Goal: Task Accomplishment & Management: Use online tool/utility

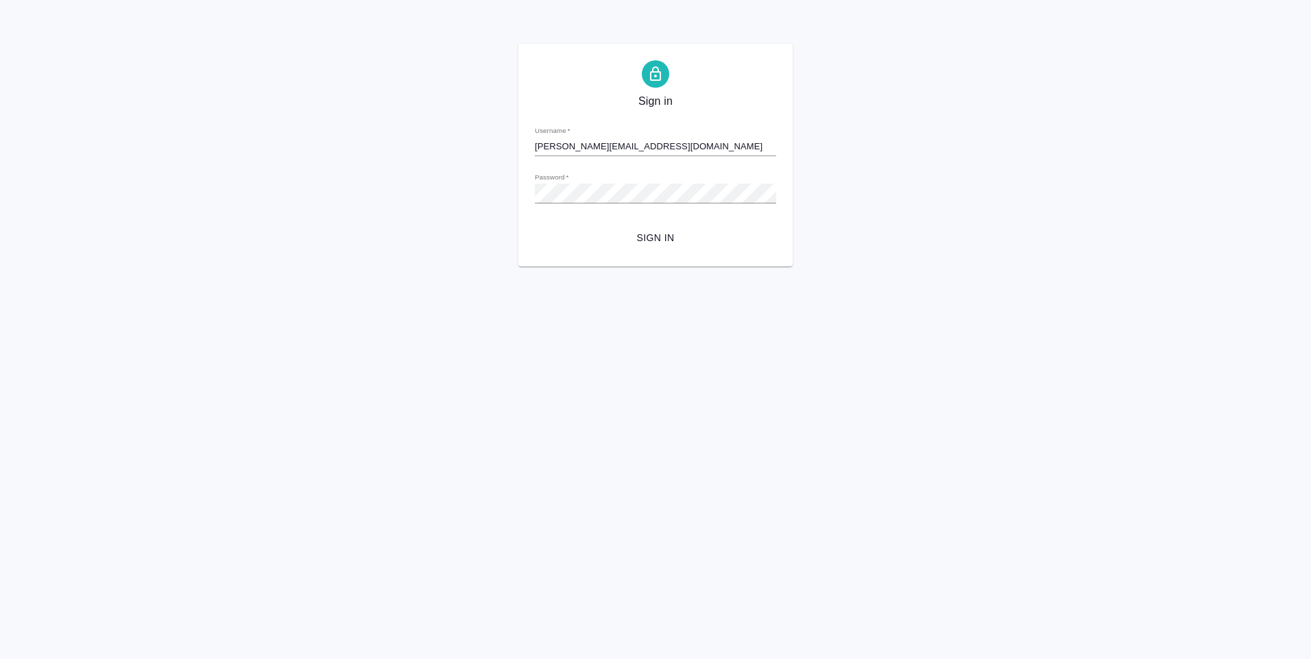
click at [646, 147] on input "d.ovechkina@awatera.com" at bounding box center [655, 146] width 241 height 19
drag, startPoint x: 651, startPoint y: 146, endPoint x: 530, endPoint y: 145, distance: 121.3
click at [530, 145] on div "Sign in Username   * d.ovechkina@awatera.com Password   * urlPath   * / Sign in" at bounding box center [655, 155] width 274 height 223
drag, startPoint x: 555, startPoint y: 144, endPoint x: 546, endPoint y: 145, distance: 9.6
click at [556, 144] on input "d.ovechkina@awatera.com" at bounding box center [655, 146] width 241 height 19
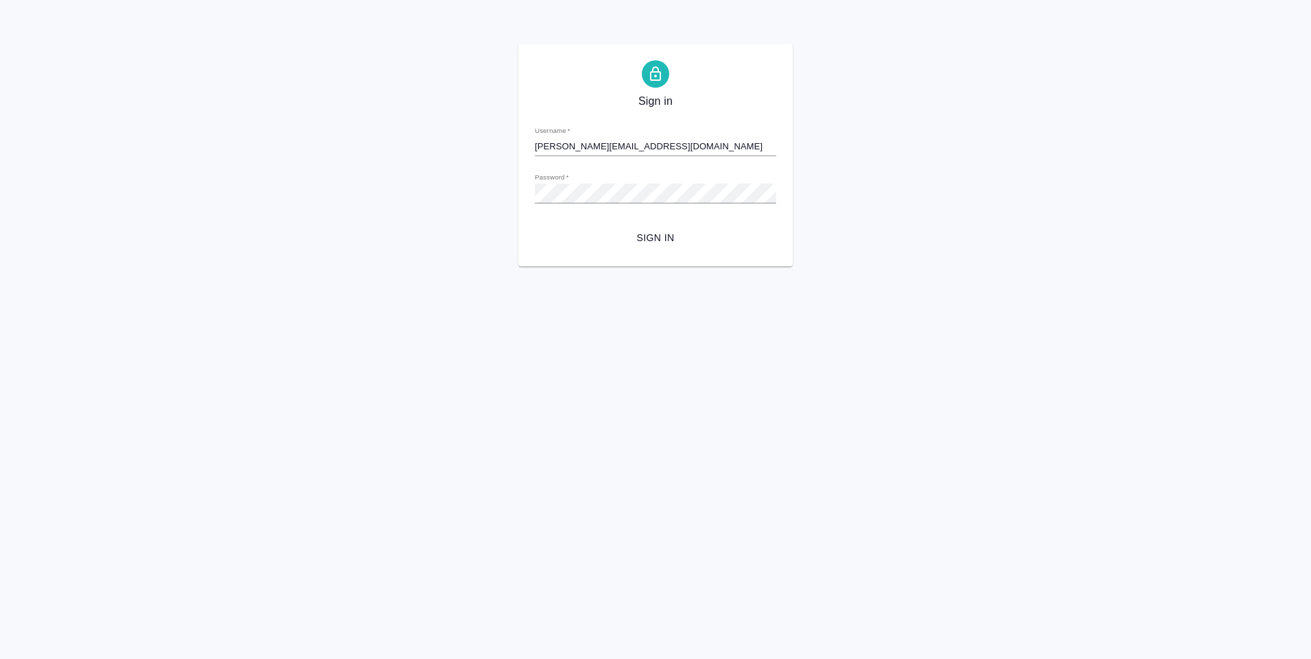
click at [653, 149] on input "[PERSON_NAME][EMAIL_ADDRESS][DOMAIN_NAME]" at bounding box center [655, 146] width 241 height 19
click at [627, 143] on input "[PERSON_NAME][EMAIL_ADDRESS][DOMAIN_NAME]" at bounding box center [655, 146] width 241 height 19
click at [637, 154] on input "[PERSON_NAME][EMAIL_ADDRESS][DOMAIN_NAME]" at bounding box center [655, 146] width 241 height 19
click at [642, 148] on input "[PERSON_NAME][EMAIL_ADDRESS][DOMAIN_NAME]" at bounding box center [655, 146] width 241 height 19
drag, startPoint x: 650, startPoint y: 146, endPoint x: 608, endPoint y: 146, distance: 41.8
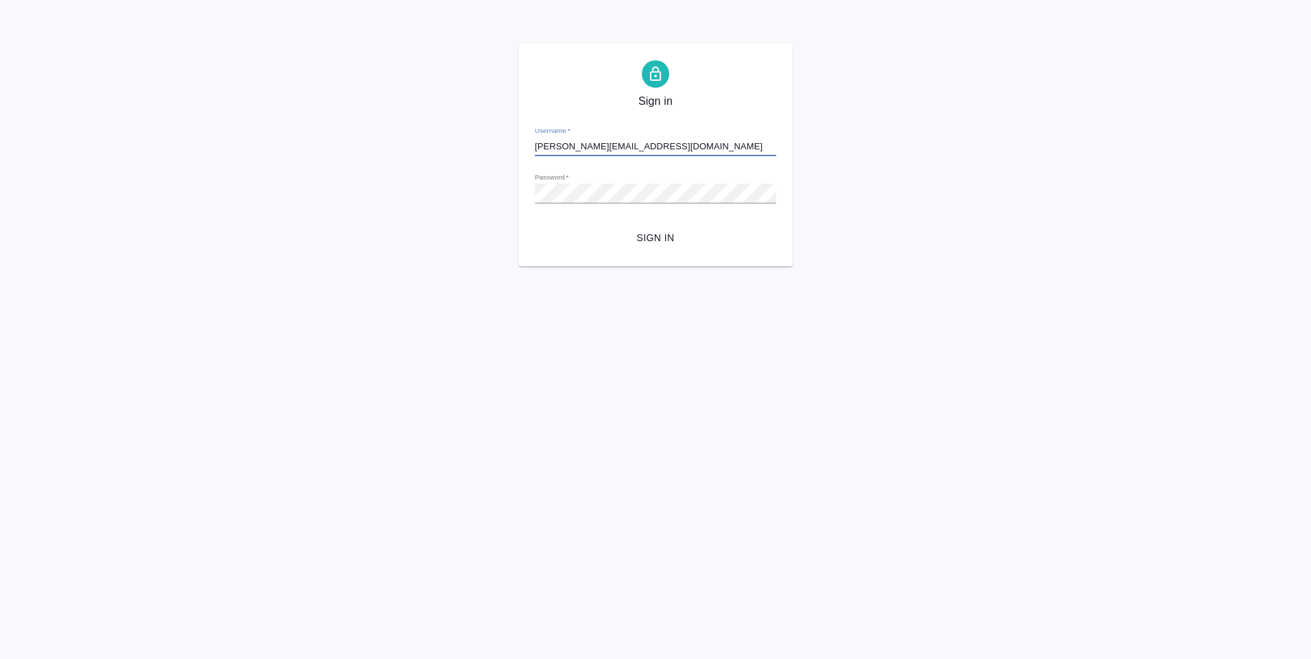
click at [608, 146] on input "[PERSON_NAME][EMAIL_ADDRESS][DOMAIN_NAME]" at bounding box center [655, 146] width 241 height 19
click at [542, 145] on input "[PERSON_NAME][EMAIL_ADDRESS][DOMAIN_NAME]" at bounding box center [655, 146] width 241 height 19
drag, startPoint x: 535, startPoint y: 146, endPoint x: 580, endPoint y: 143, distance: 44.6
click at [580, 143] on input "d.ovechkina@awatera.com" at bounding box center [655, 146] width 241 height 19
click at [643, 136] on div "Username   * d.ovechkina@awatera.com" at bounding box center [655, 141] width 241 height 30
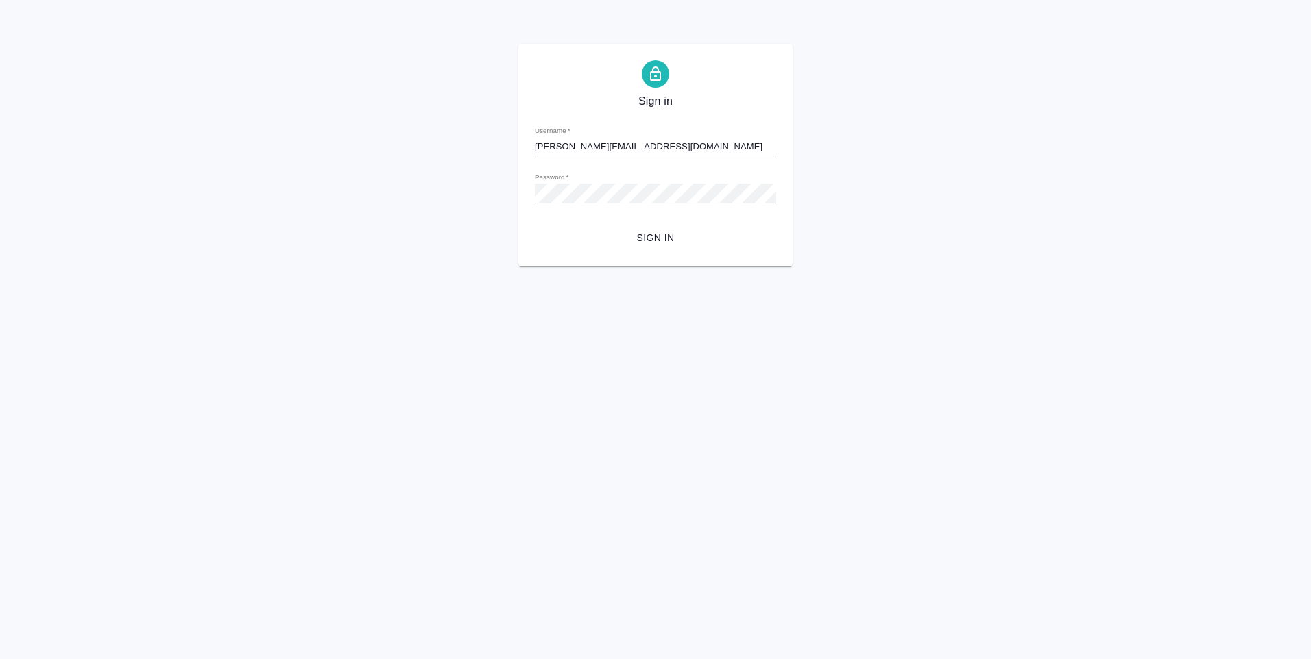
click at [648, 152] on input "d.ovechkina@awatera.com" at bounding box center [655, 146] width 241 height 19
click at [598, 145] on input "d.ovechkina@awatera.com" at bounding box center [655, 146] width 241 height 19
drag, startPoint x: 594, startPoint y: 145, endPoint x: 557, endPoint y: 145, distance: 37.0
click at [561, 145] on input "d.ovechkina@awatera.com" at bounding box center [655, 146] width 241 height 19
click at [613, 148] on input "d.ovechkina@awatera.com" at bounding box center [655, 146] width 241 height 19
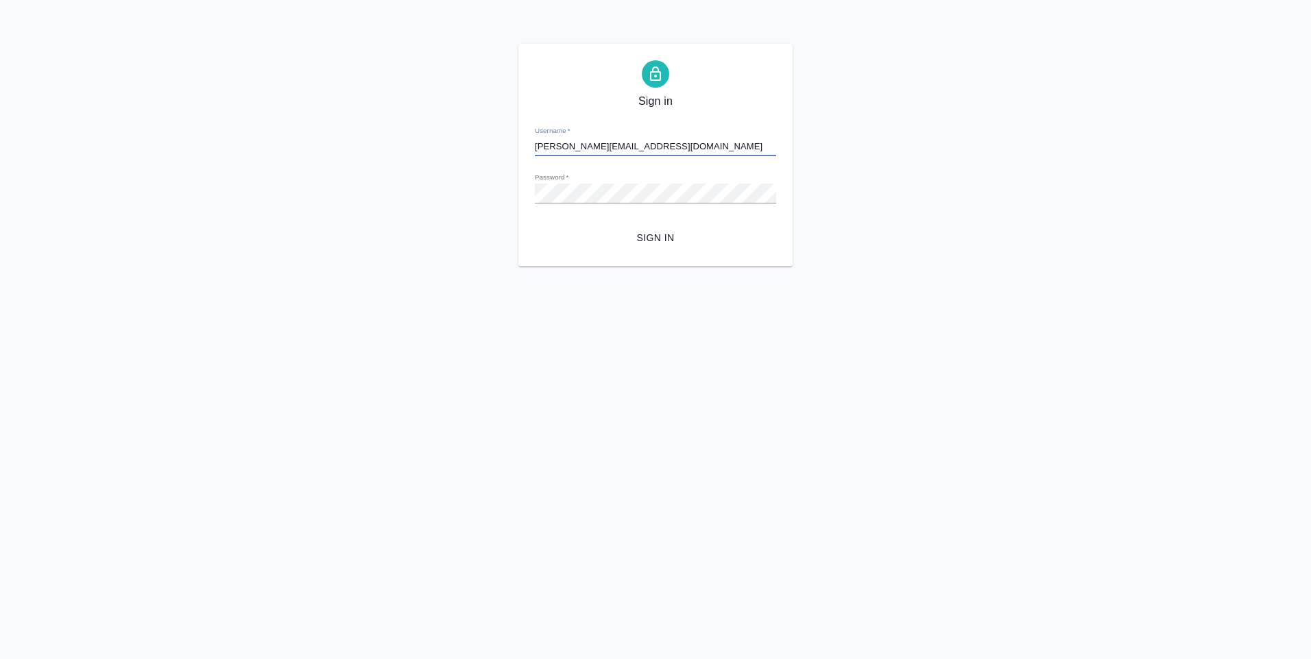
click at [587, 145] on input "d.ovechkina@awatera.com" at bounding box center [655, 146] width 241 height 19
click at [578, 144] on input "d.ovechkina@awatera.com" at bounding box center [655, 146] width 241 height 19
click at [535, 144] on input "d.ovechkina@awatera.com" at bounding box center [655, 146] width 241 height 19
paste input "[EMAIL_ADDRESS][DOMAIN_NAME]"
type input "[EMAIL_ADDRESS][DOMAIN_NAME]"
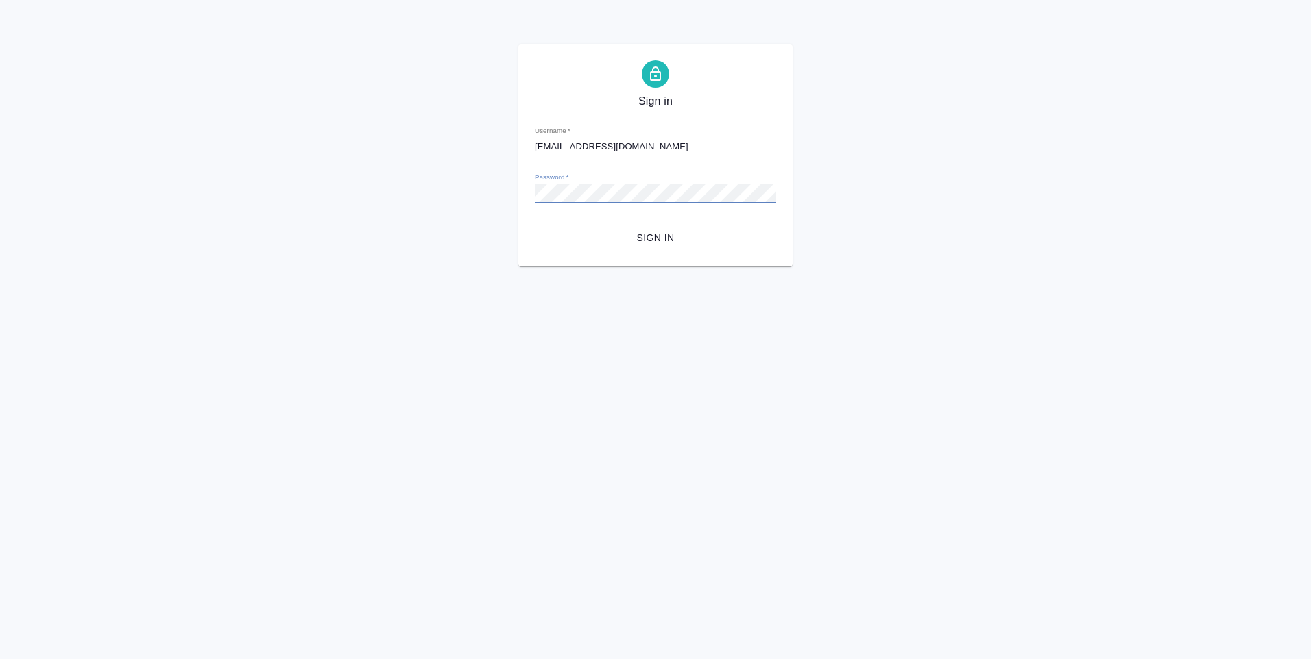
click at [534, 193] on div "Sign in Username   * d.ovechkina1@awatera.com Password   * urlPath   * / Sign in" at bounding box center [655, 155] width 274 height 223
click at [540, 229] on button "Sign in" at bounding box center [655, 238] width 241 height 25
click at [668, 239] on span "Sign in" at bounding box center [655, 238] width 219 height 17
click at [664, 243] on span "Sign in" at bounding box center [655, 238] width 219 height 17
click at [577, 158] on form "Username   * d.ovechkina1@awatera.com Password   * urlPath   * / Sign in" at bounding box center [655, 182] width 241 height 135
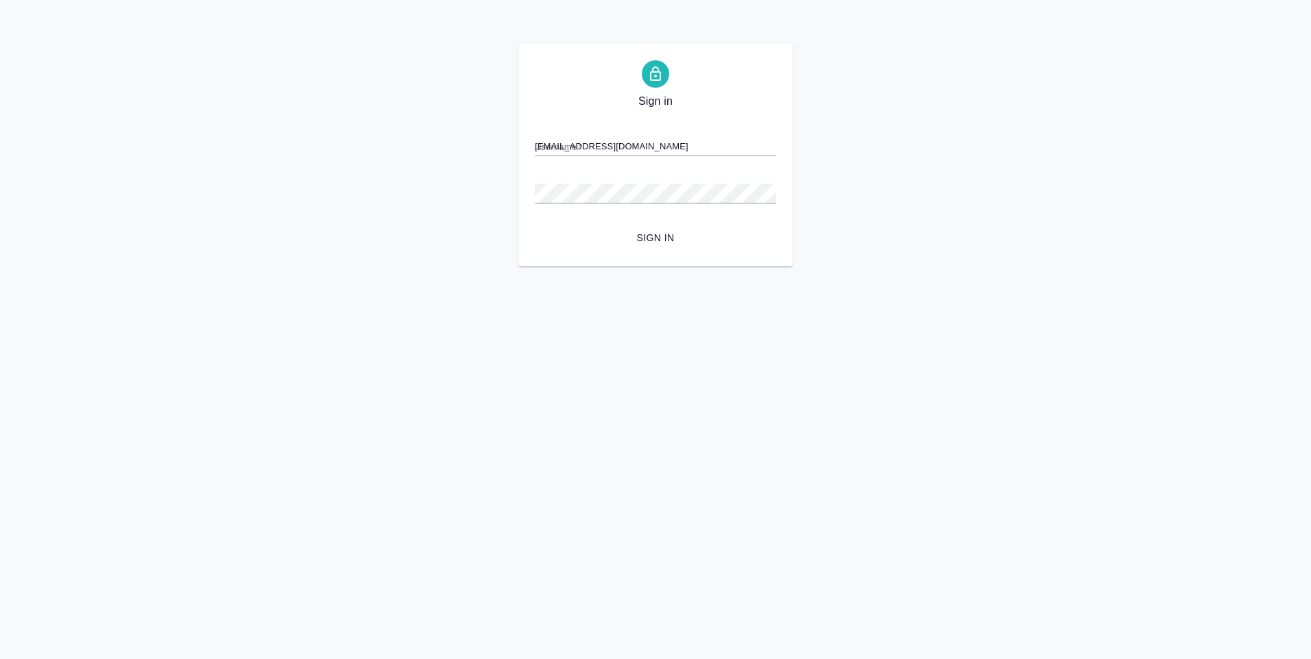
drag, startPoint x: 666, startPoint y: 147, endPoint x: 523, endPoint y: 148, distance: 142.6
click at [523, 148] on div "Sign in Username   * d.ovechkina1@awatera.com Password   * urlPath   * / Sign in" at bounding box center [655, 155] width 274 height 223
click at [548, 184] on div "Password   *" at bounding box center [655, 188] width 241 height 30
click at [670, 239] on span "Sign in" at bounding box center [655, 238] width 219 height 17
type input "[PERSON_NAME][EMAIL_ADDRESS][DOMAIN_NAME]"
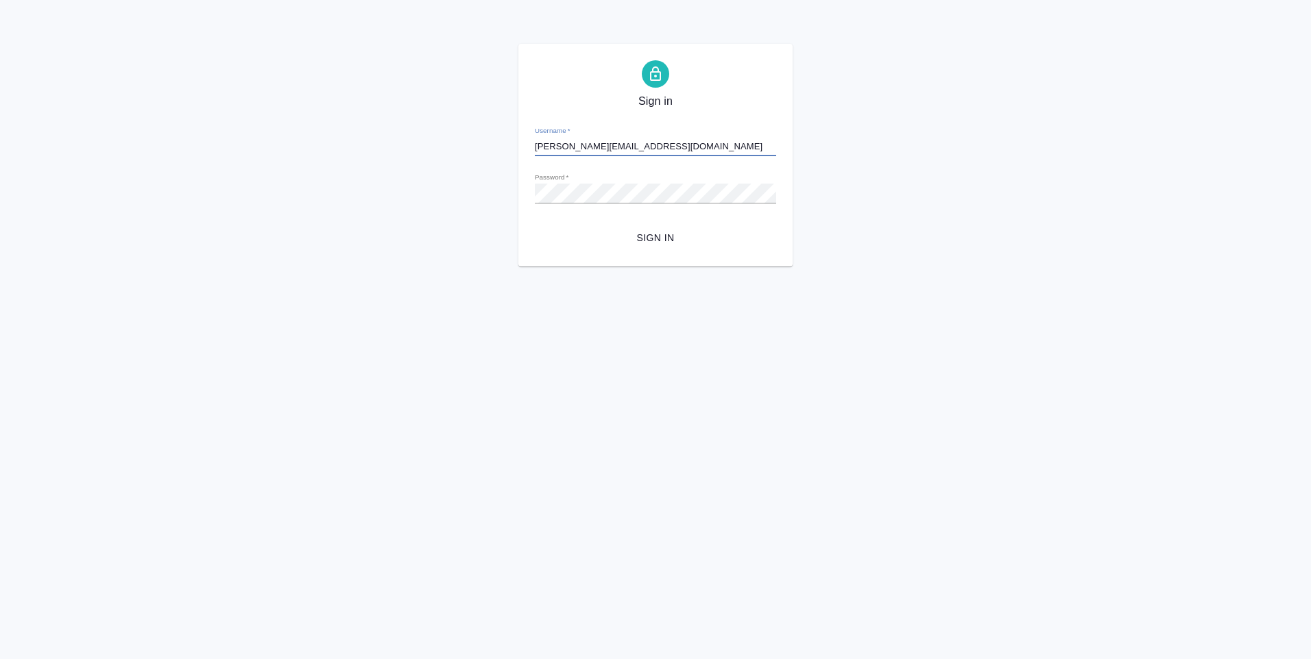
click at [648, 237] on span "Sign in" at bounding box center [655, 238] width 219 height 17
click at [659, 236] on span "Sign in" at bounding box center [655, 238] width 219 height 17
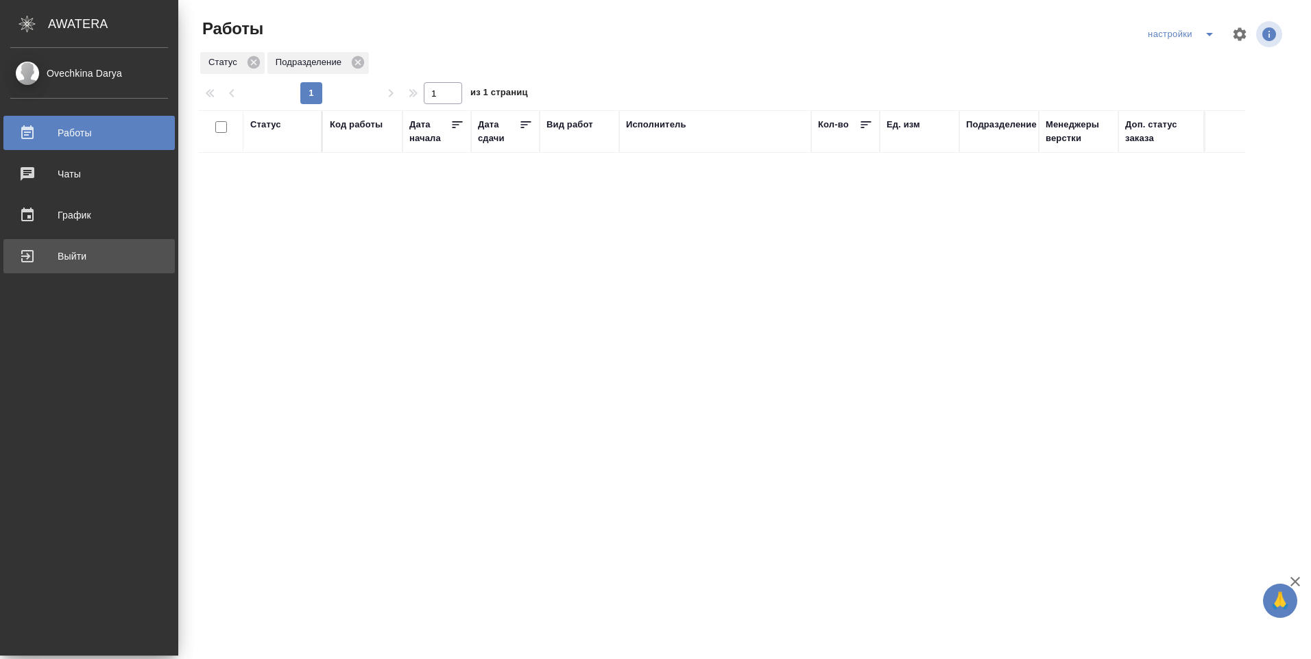
click at [40, 257] on div "Выйти" at bounding box center [89, 256] width 158 height 21
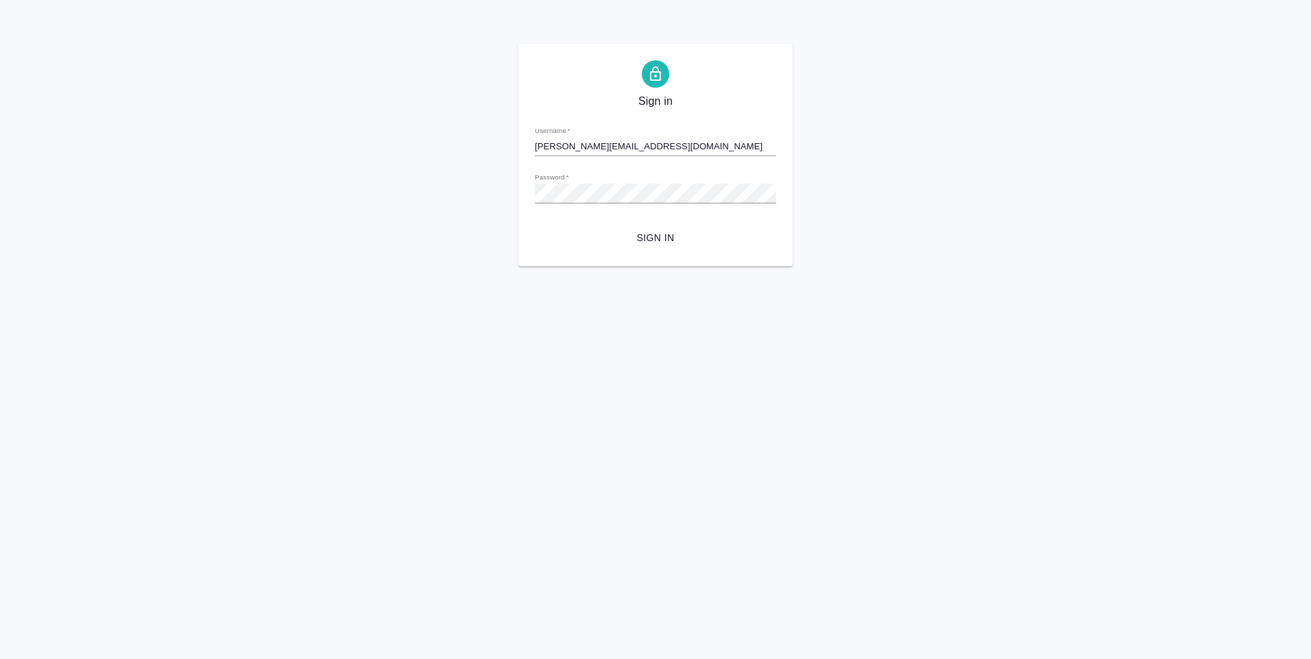
click at [586, 145] on input "[PERSON_NAME][EMAIL_ADDRESS][DOMAIN_NAME]" at bounding box center [655, 146] width 241 height 19
type input "[EMAIL_ADDRESS][DOMAIN_NAME]"
click at [644, 234] on span "Sign in" at bounding box center [655, 238] width 219 height 17
click at [511, 198] on div "Sign in Username   * d.ovechkina1@awatera.com Password   * urlPath   * / Sign in" at bounding box center [655, 155] width 1311 height 223
click at [558, 242] on span "Sign in" at bounding box center [655, 238] width 219 height 17
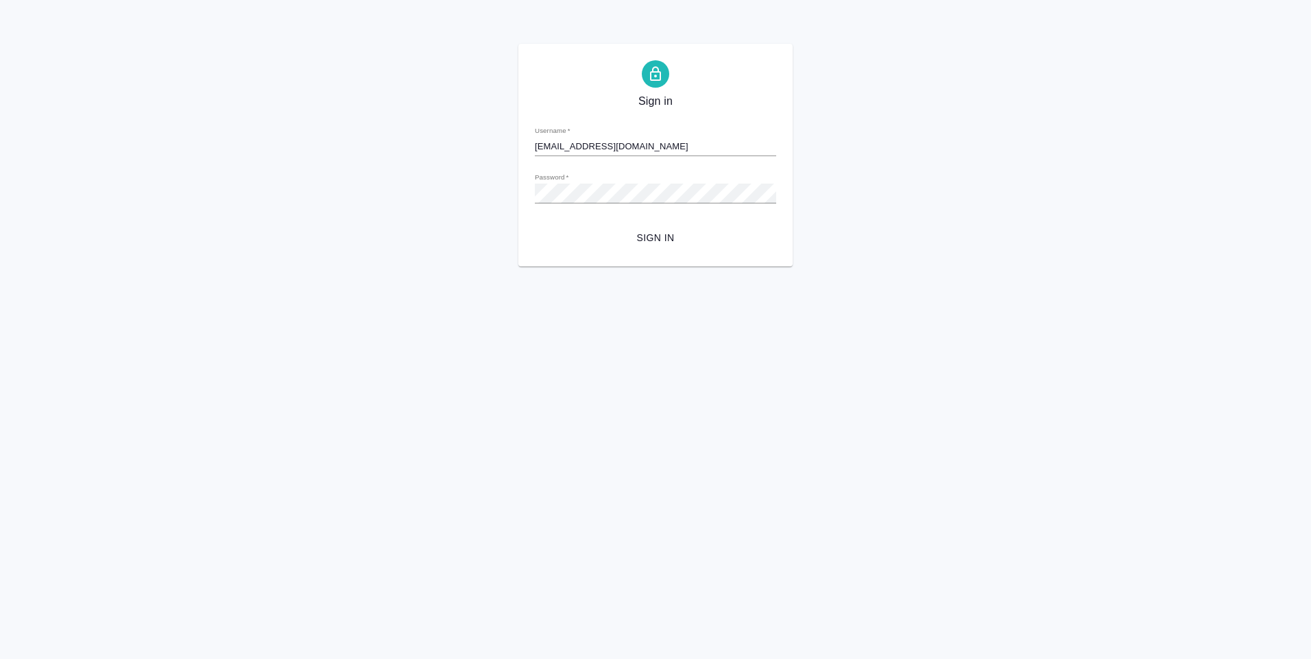
click at [659, 241] on span "Sign in" at bounding box center [655, 238] width 219 height 17
click at [561, 194] on div "Sign in Username   * d.ovechkina@awatera.com Password   * urlPath   * / Sign in" at bounding box center [655, 155] width 274 height 223
drag, startPoint x: 533, startPoint y: 193, endPoint x: 517, endPoint y: 195, distance: 16.6
click at [517, 195] on div "Sign in Username   * d.ovechkina@awatera.com Password   * urlPath   * / Sign in" at bounding box center [655, 155] width 1311 height 223
click at [598, 148] on input "d.ovechkina@awatera.com" at bounding box center [655, 146] width 241 height 19
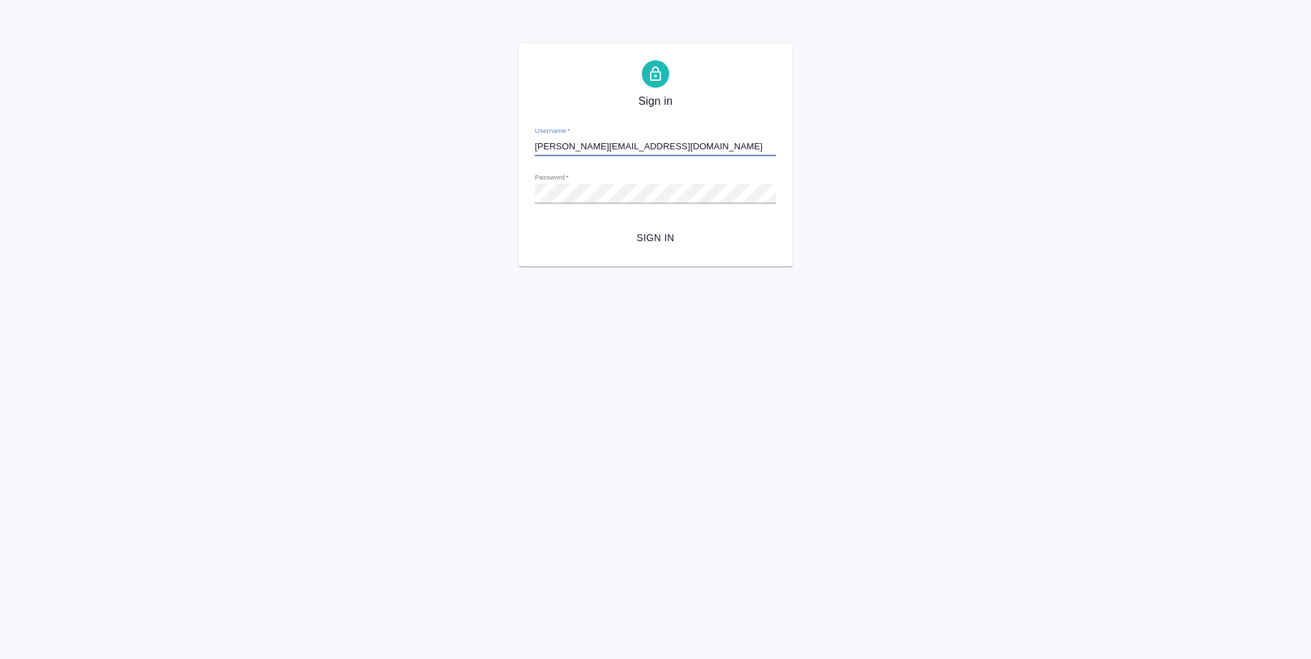
click at [583, 145] on input "d.ovechkina@awatera.com" at bounding box center [655, 146] width 241 height 19
type input "d.ovechkina"
click at [646, 240] on span "Sign in" at bounding box center [655, 238] width 219 height 17
click at [587, 147] on input "d.ovechkina" at bounding box center [655, 146] width 241 height 19
click at [535, 147] on input "d.ovechkina" at bounding box center [655, 146] width 241 height 19
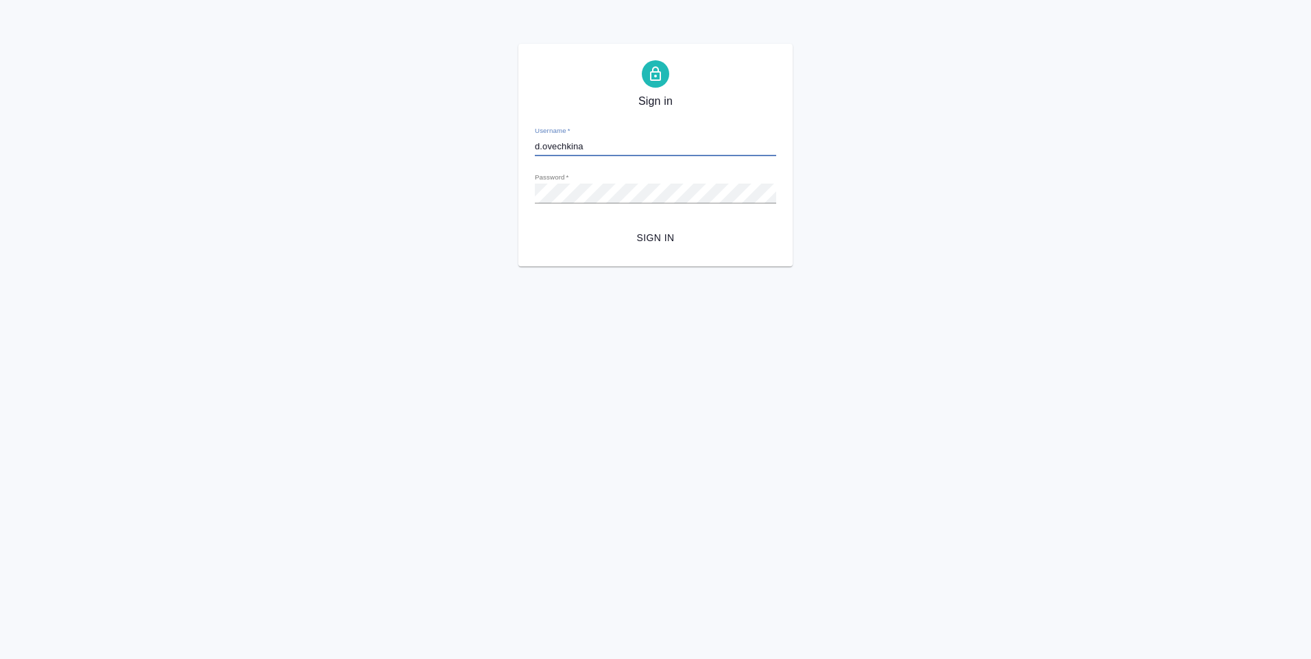
click at [583, 145] on input "d.ovechkina" at bounding box center [655, 146] width 241 height 19
drag, startPoint x: 592, startPoint y: 143, endPoint x: 531, endPoint y: 143, distance: 60.3
click at [531, 143] on div "Sign in Username   * d.ovechkina Password   * urlPath   * / Sign in" at bounding box center [655, 155] width 274 height 223
paste input "1@awatera.com"
drag, startPoint x: 589, startPoint y: 145, endPoint x: 596, endPoint y: 148, distance: 7.4
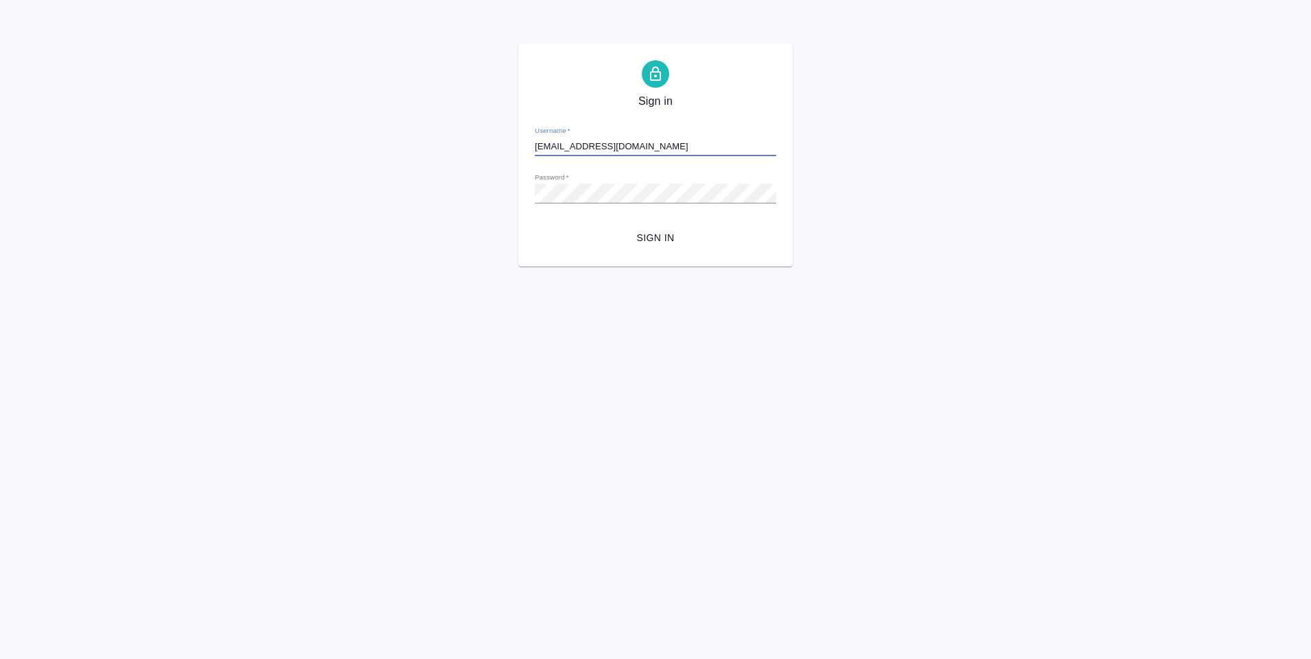
click at [590, 145] on input "[EMAIL_ADDRESS][DOMAIN_NAME]" at bounding box center [655, 146] width 241 height 19
type input "d.ovechkina1"
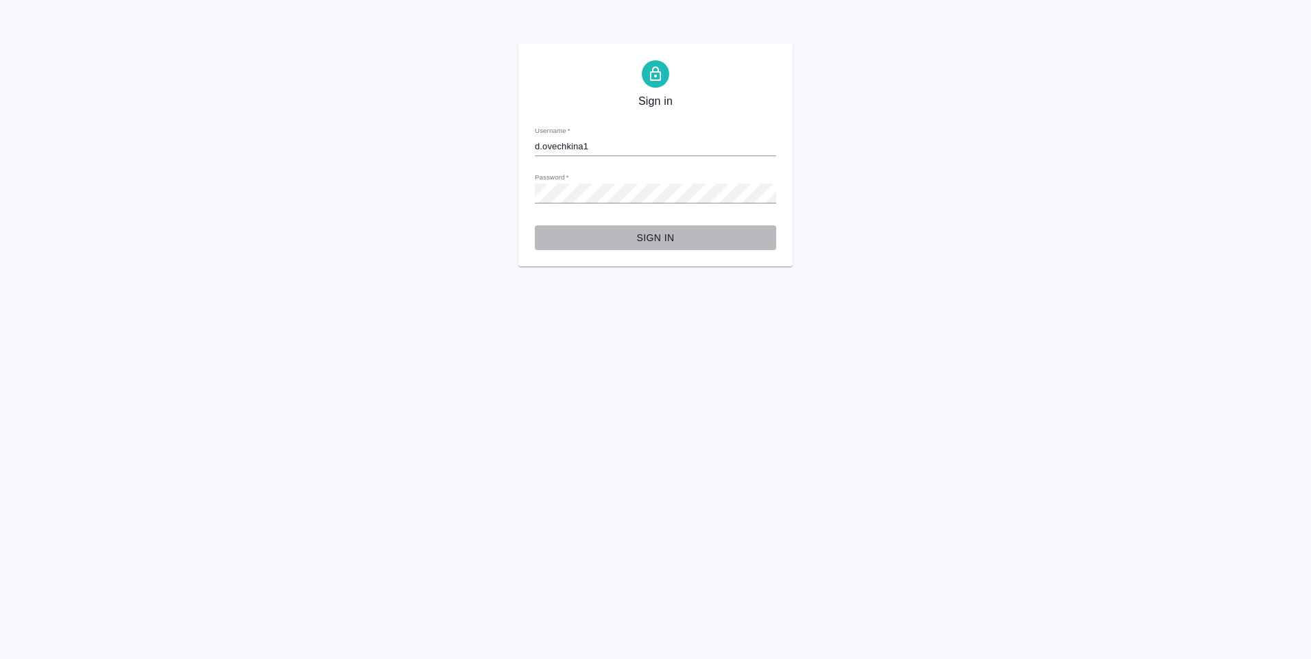
click at [656, 235] on span "Sign in" at bounding box center [655, 238] width 219 height 17
drag, startPoint x: 599, startPoint y: 149, endPoint x: 515, endPoint y: 145, distance: 84.4
click at [515, 145] on div "Sign in Username   * d.ovechkina1 Password   * urlPath   * / Sign in" at bounding box center [655, 155] width 1311 height 223
type input "[EMAIL_ADDRESS][DOMAIN_NAME]"
click at [635, 243] on span "Sign in" at bounding box center [655, 238] width 219 height 17
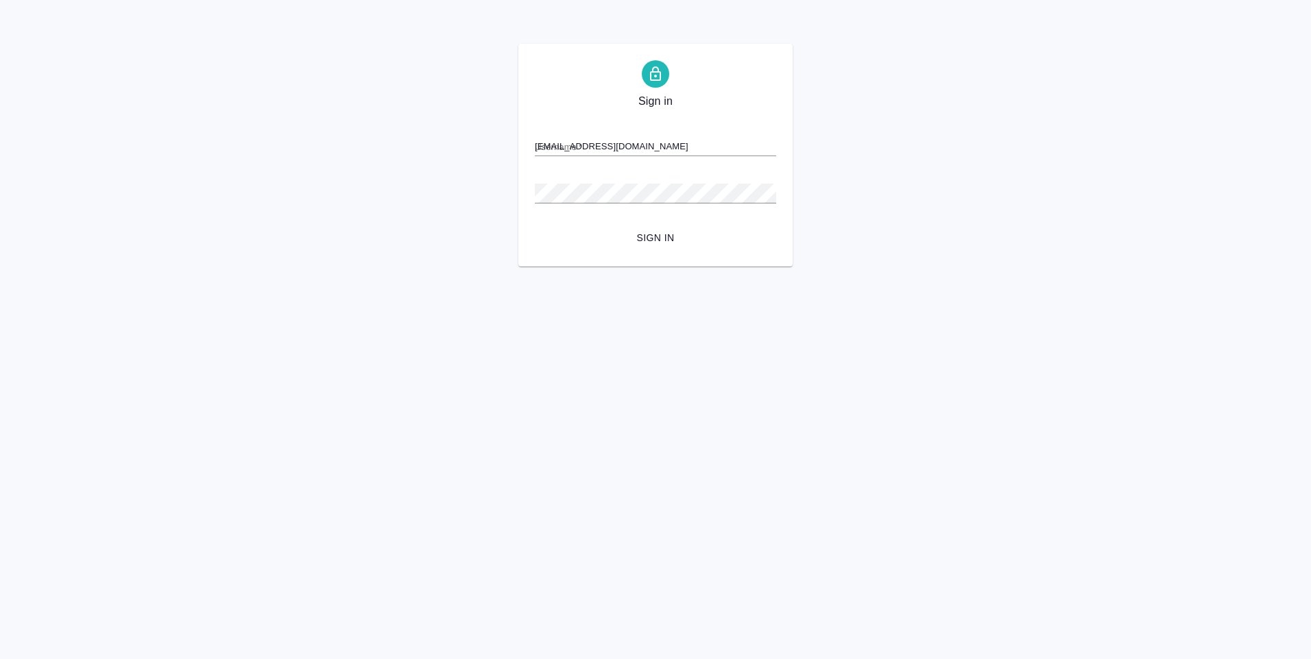
click at [633, 239] on span "Sign in" at bounding box center [655, 238] width 219 height 17
click at [592, 229] on button "Sign in" at bounding box center [655, 238] width 241 height 25
click at [655, 148] on input "[EMAIL_ADDRESS][DOMAIN_NAME]" at bounding box center [655, 146] width 241 height 19
drag, startPoint x: 651, startPoint y: 147, endPoint x: 603, endPoint y: 146, distance: 47.3
click at [603, 146] on input "[EMAIL_ADDRESS][DOMAIN_NAME]" at bounding box center [655, 146] width 241 height 19
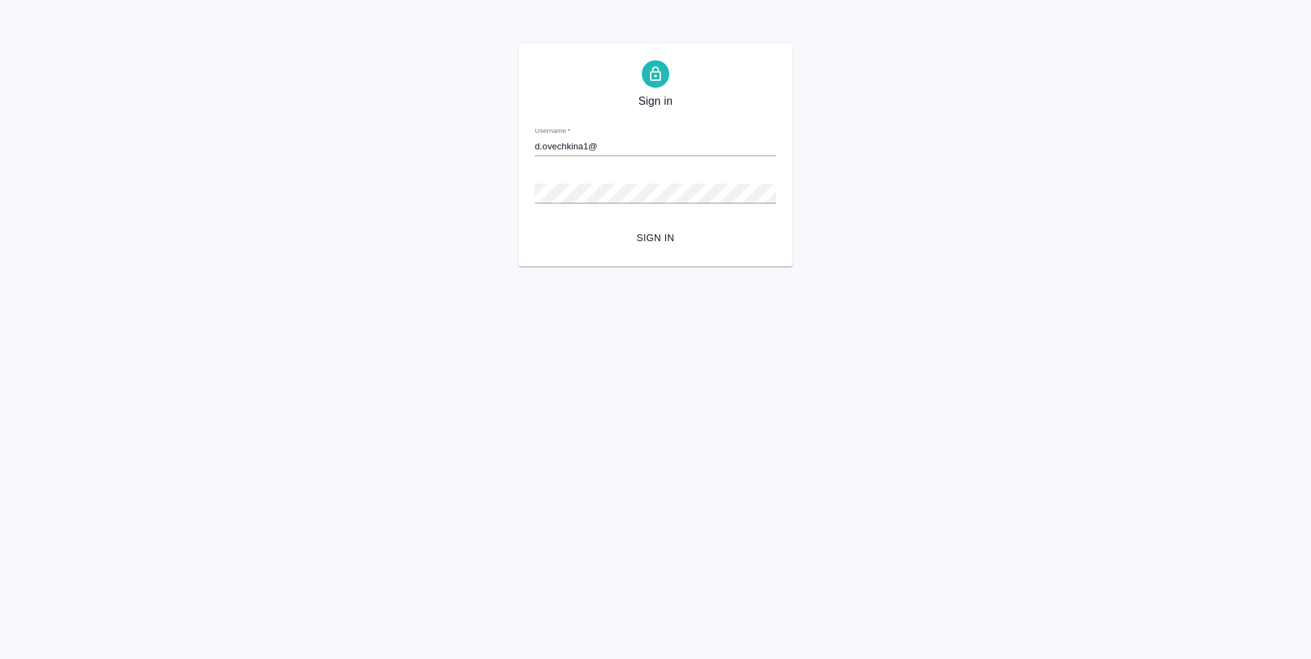
type input "d.ovechkina1@"
click at [658, 239] on span "Sign in" at bounding box center [655, 238] width 219 height 17
click at [672, 236] on span "Sign in" at bounding box center [655, 238] width 219 height 17
click at [628, 145] on input "d.ovechkina1@" at bounding box center [655, 146] width 241 height 19
paste input "@[DOMAIN_NAME]"
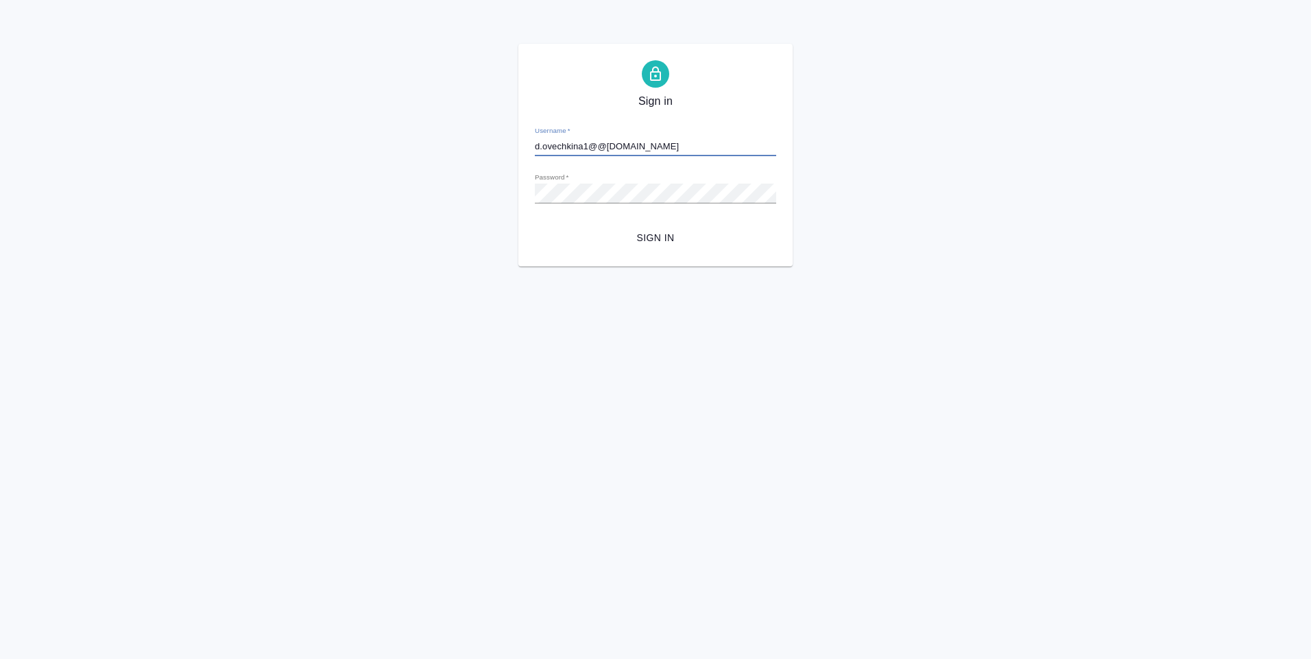
drag, startPoint x: 594, startPoint y: 145, endPoint x: 618, endPoint y: 175, distance: 38.7
click at [596, 146] on input "d.ovechkina1@@awatera.com" at bounding box center [655, 146] width 241 height 19
type input "d.ovechkina1@awatera.com"
click at [662, 240] on span "Sign in" at bounding box center [655, 238] width 219 height 17
click at [648, 230] on span "Sign in" at bounding box center [655, 238] width 219 height 17
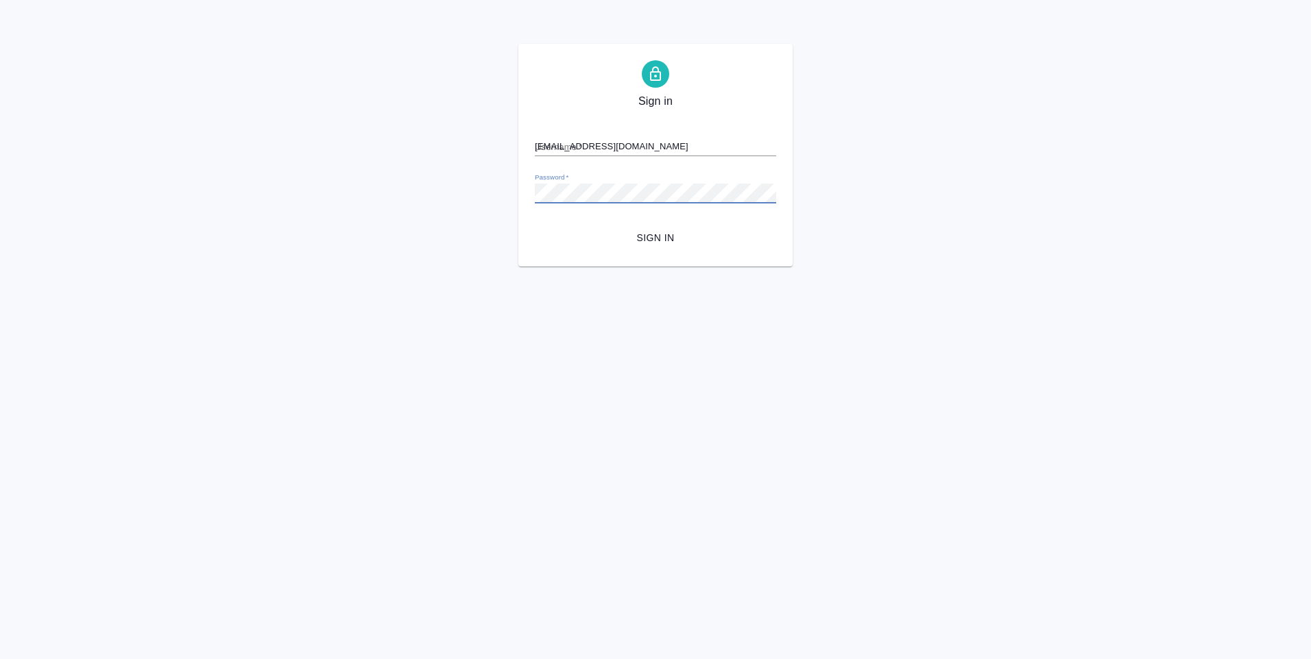
click at [566, 143] on input "d.ovechkina1@awatera.com" at bounding box center [655, 146] width 241 height 19
type input "d.ovechkina@awatera.com"
click at [660, 237] on span "Sign in" at bounding box center [655, 238] width 219 height 17
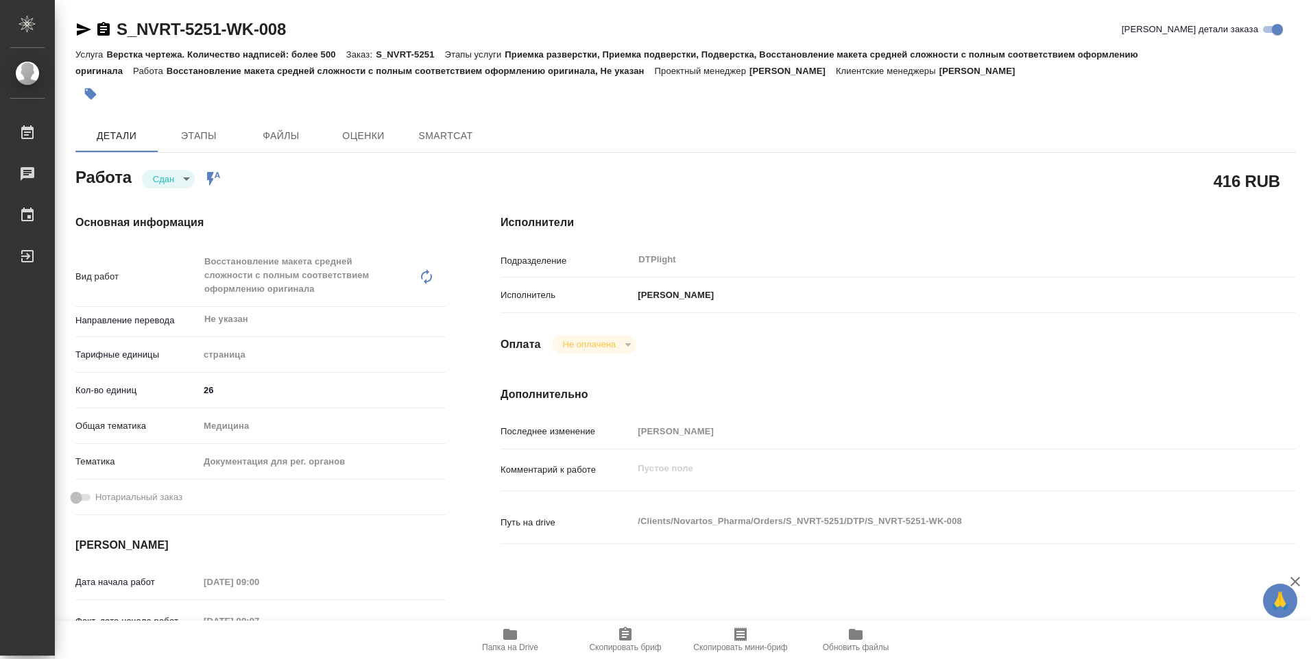
type textarea "x"
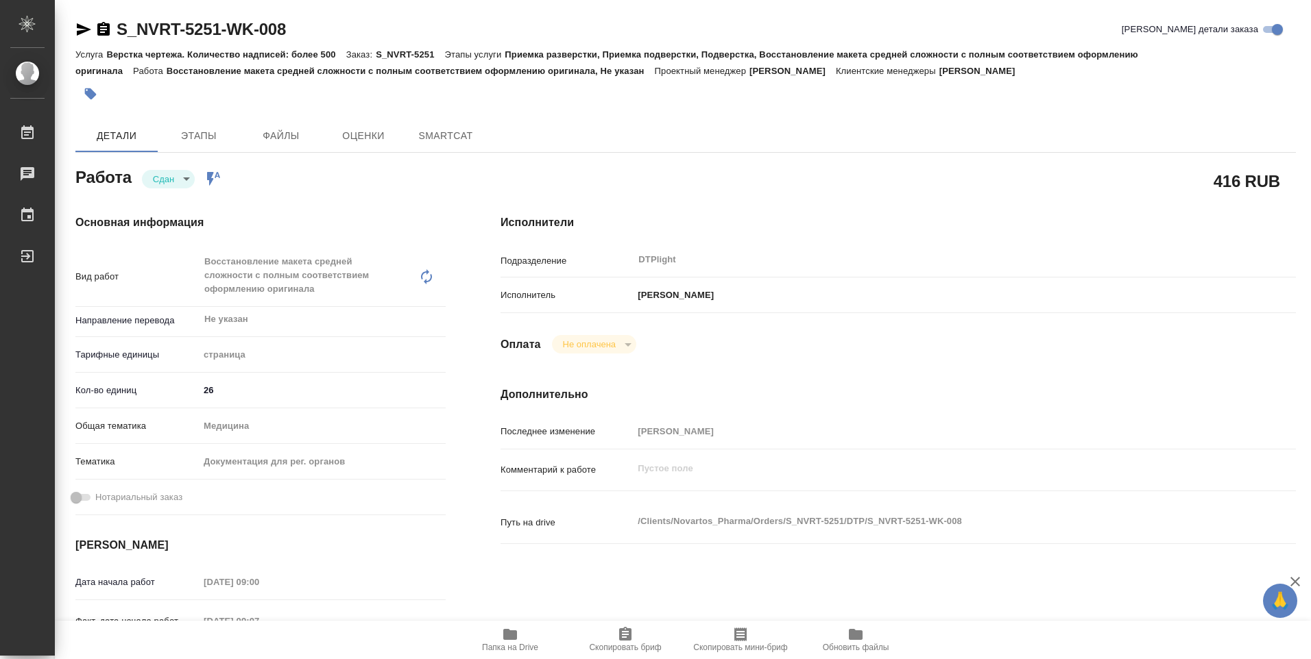
type textarea "x"
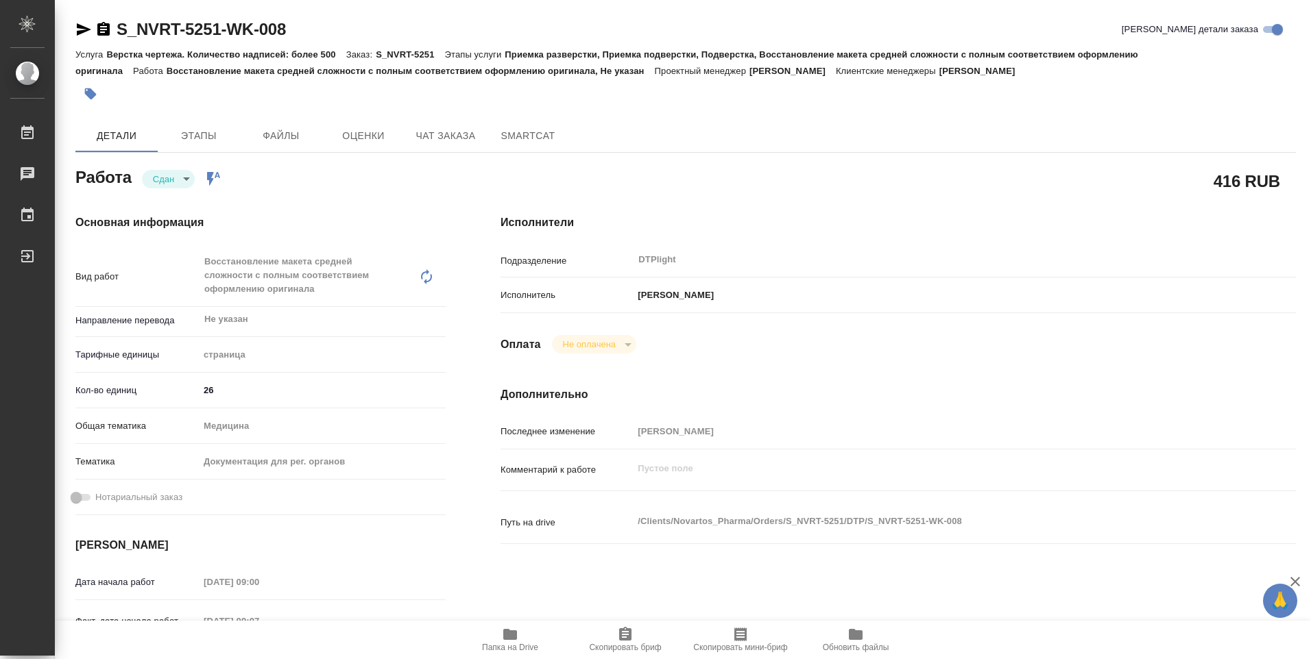
type textarea "x"
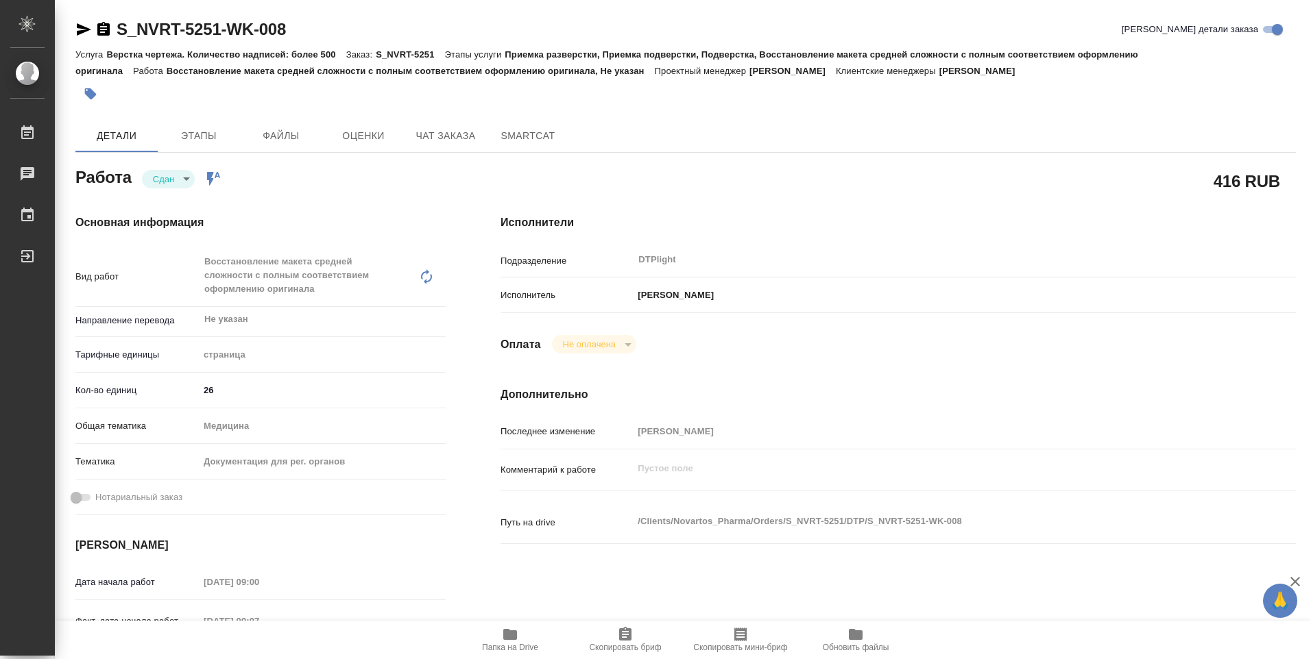
type textarea "x"
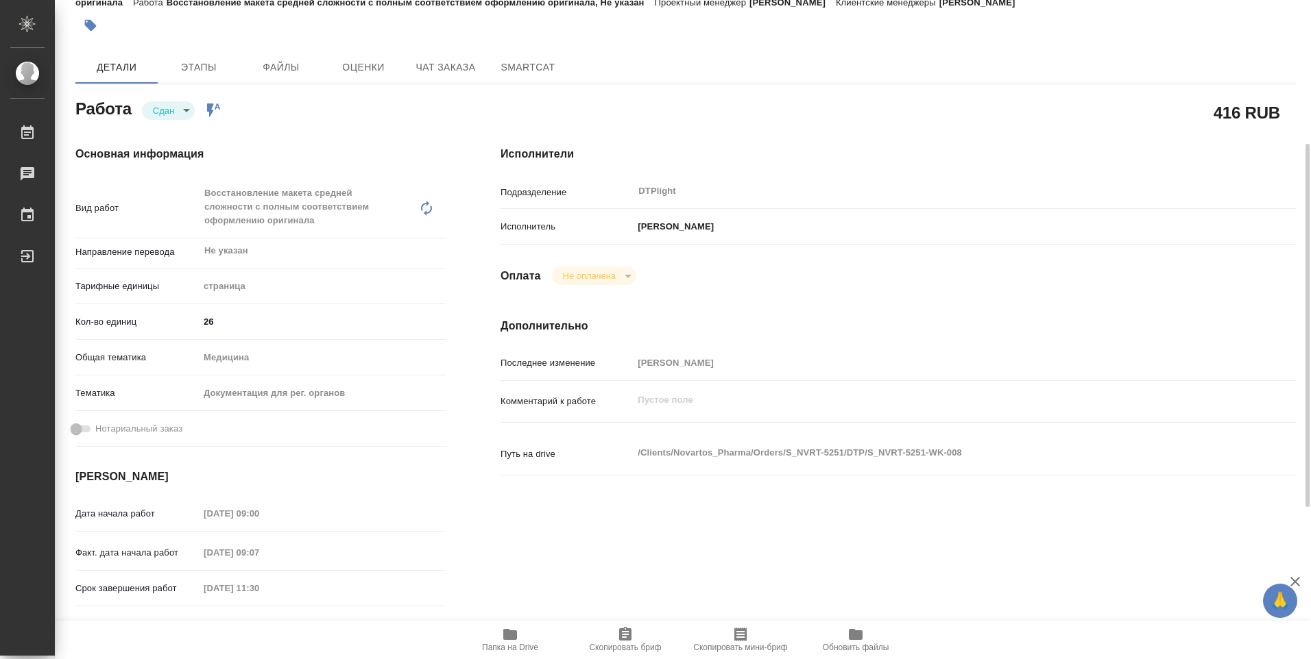
scroll to position [343, 0]
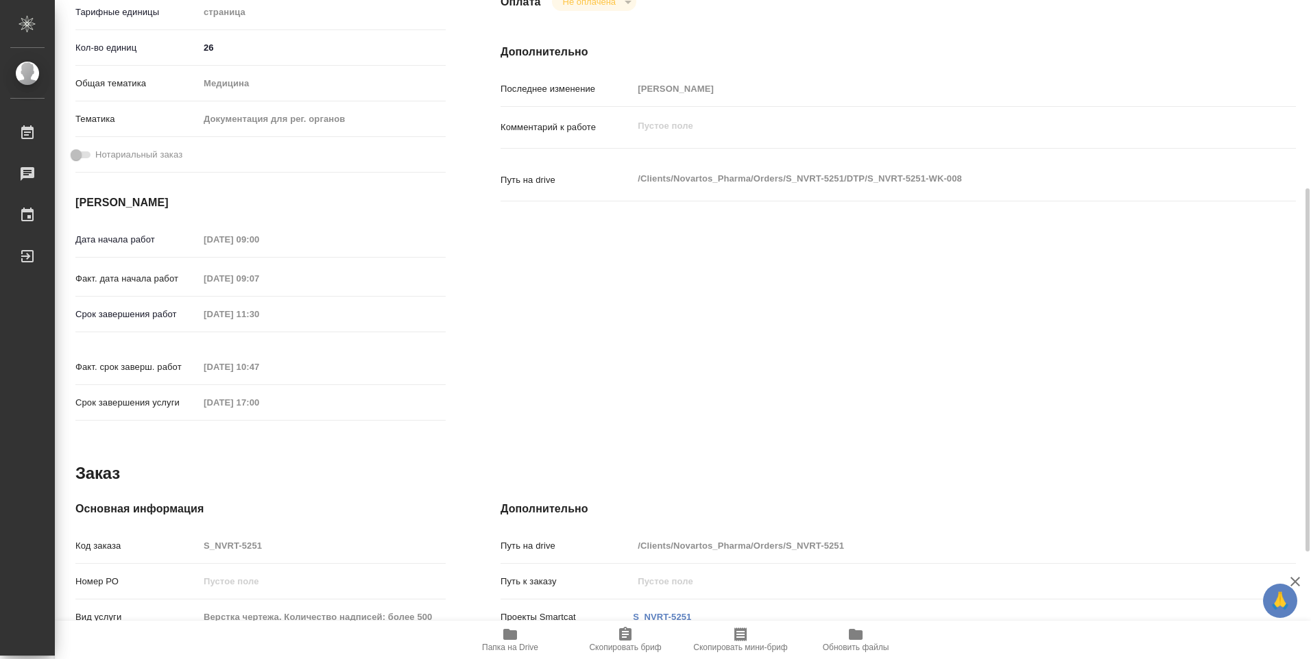
click at [511, 641] on icon "button" at bounding box center [510, 635] width 16 height 16
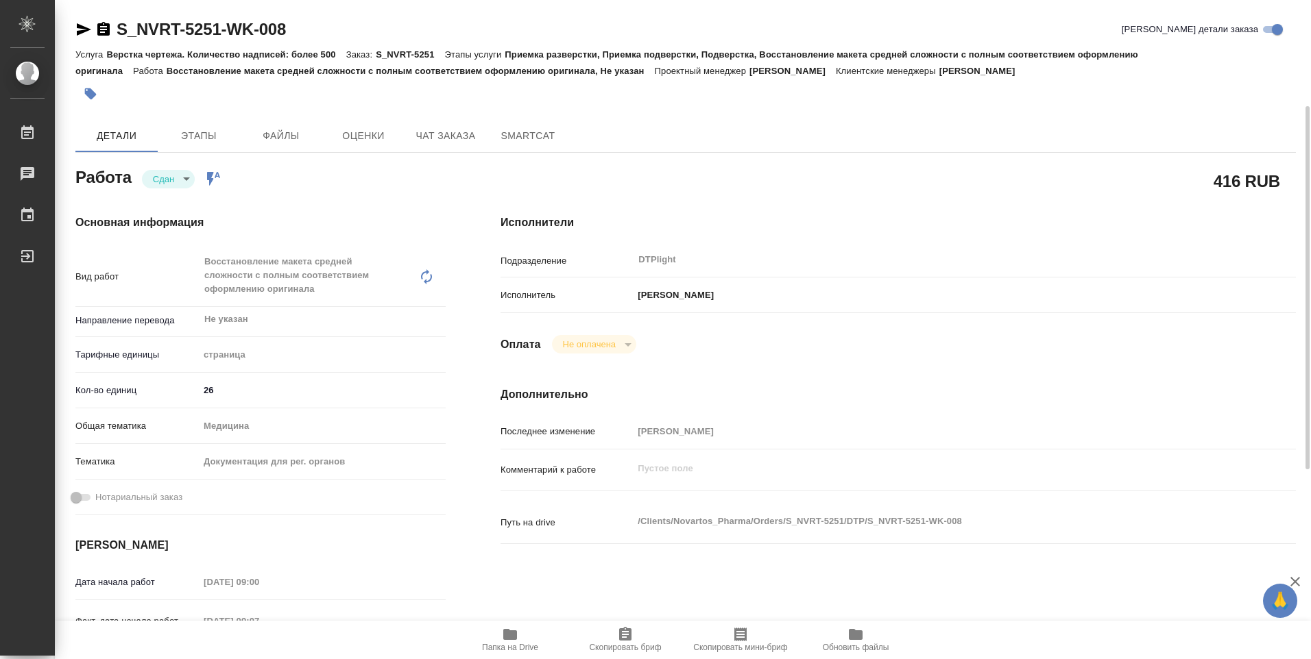
scroll to position [411, 0]
